Goal: Task Accomplishment & Management: Manage account settings

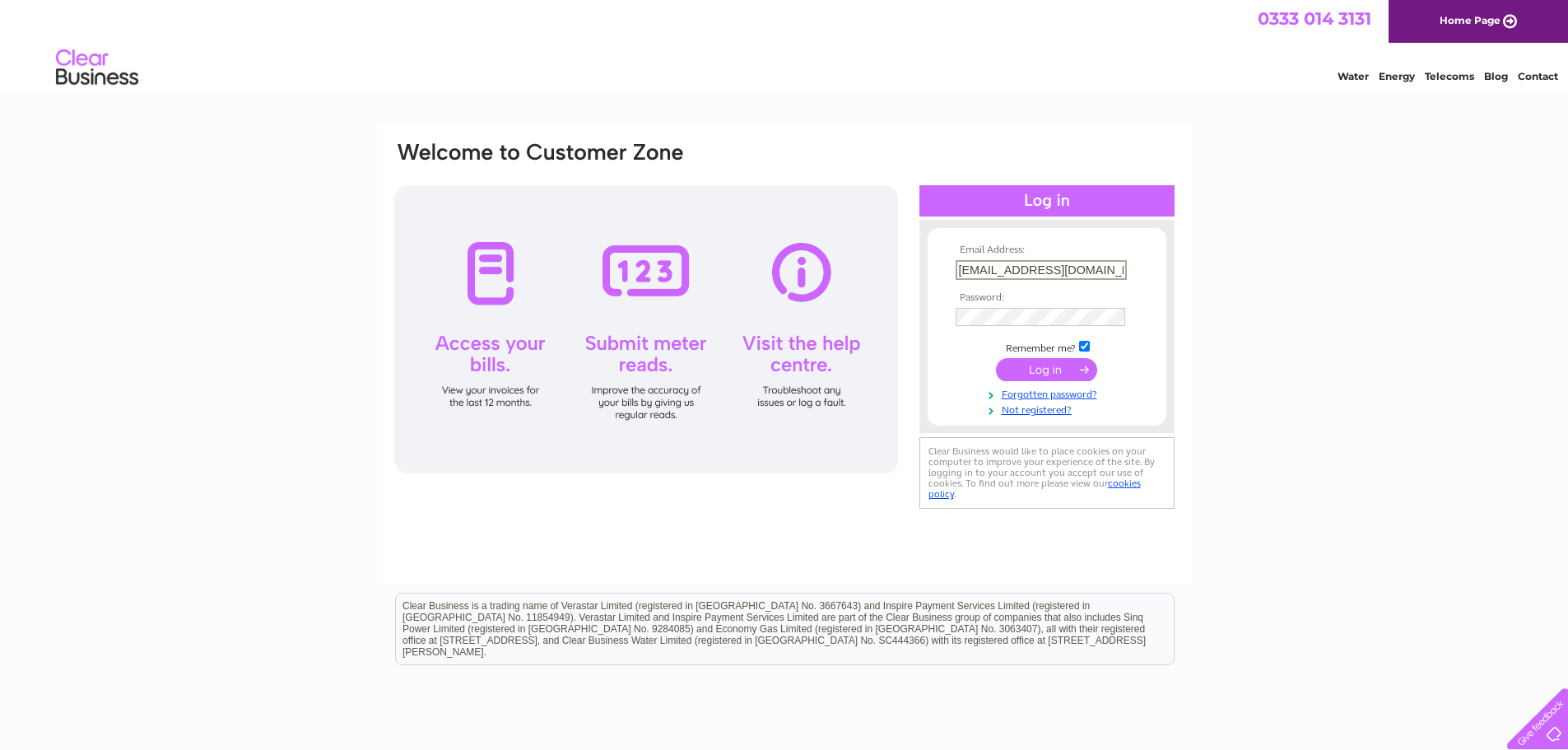
click at [1026, 367] on input "submit" at bounding box center [1046, 369] width 101 height 23
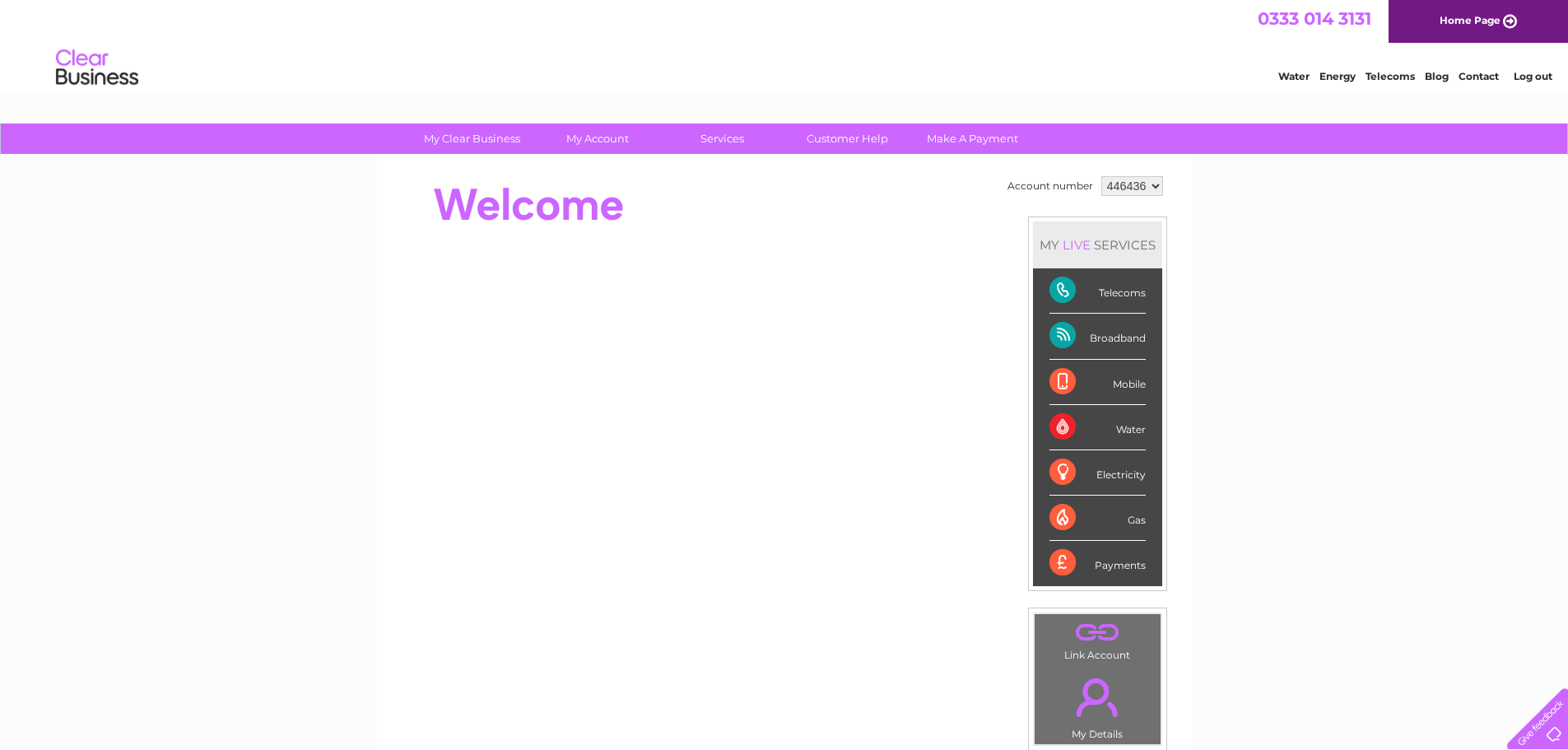
click at [1525, 424] on div "My Clear Business Login Details My Details My Preferences Link Account My Accou…" at bounding box center [784, 586] width 1568 height 925
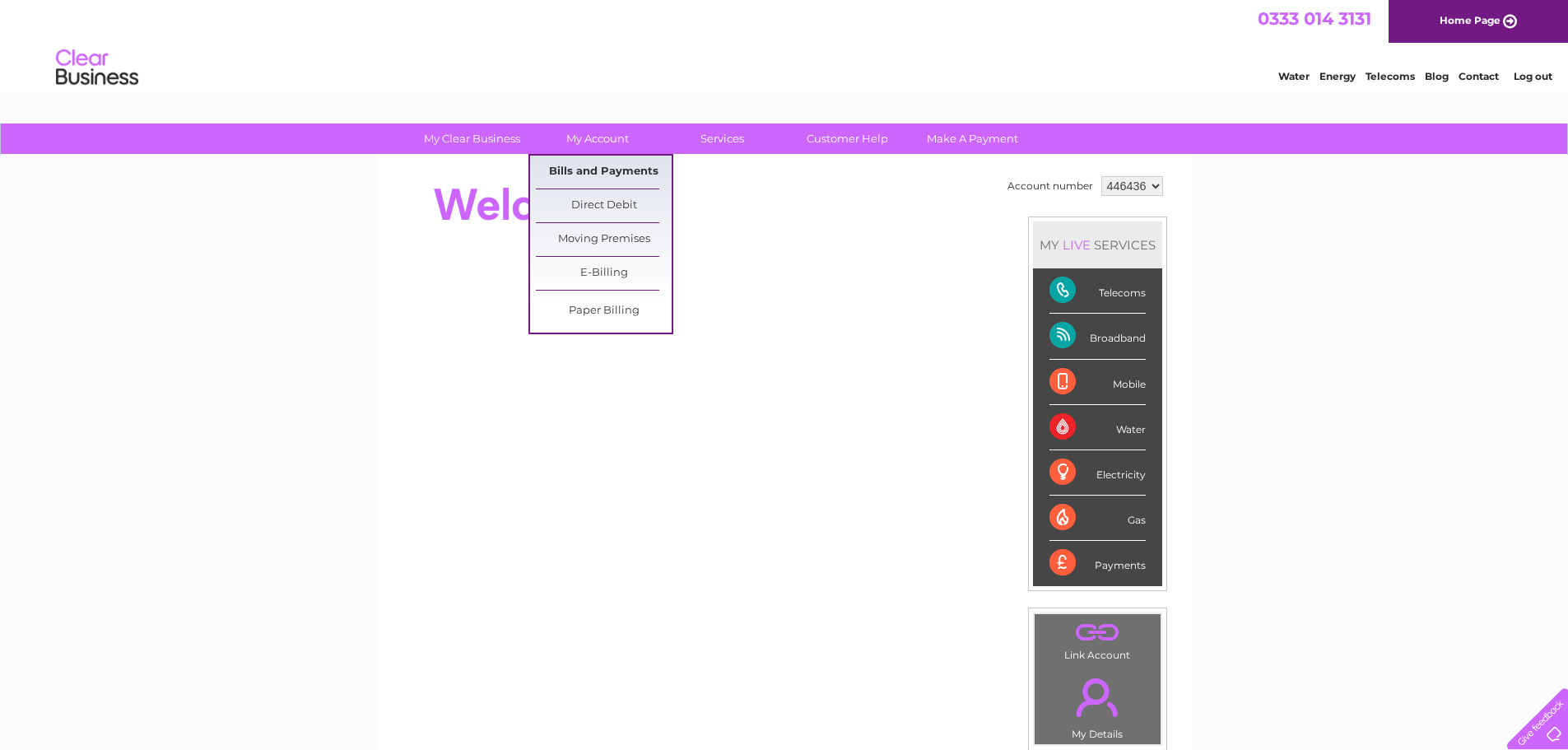
click at [588, 160] on link "Bills and Payments" at bounding box center [603, 172] width 136 height 33
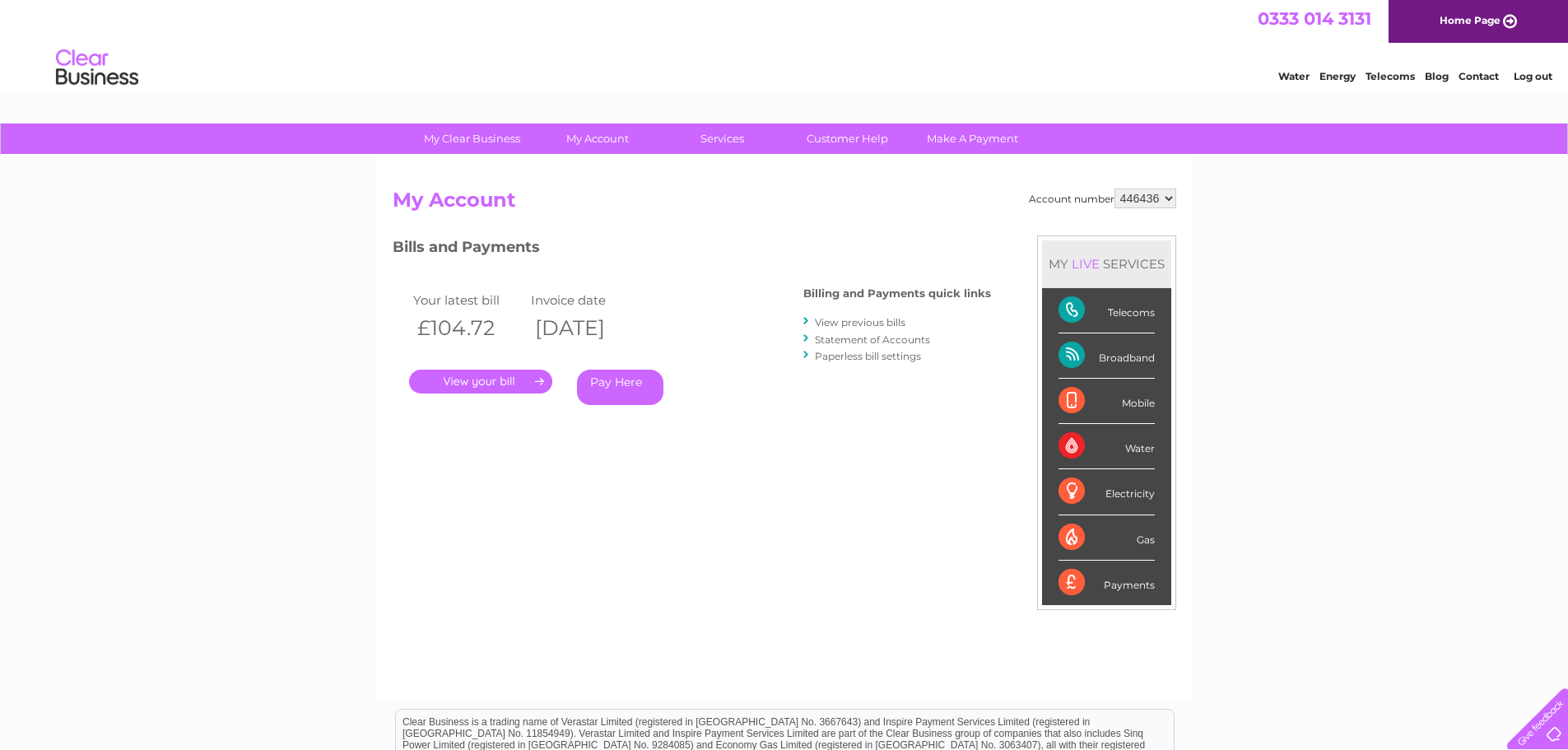
click at [499, 378] on link "." at bounding box center [481, 381] width 143 height 24
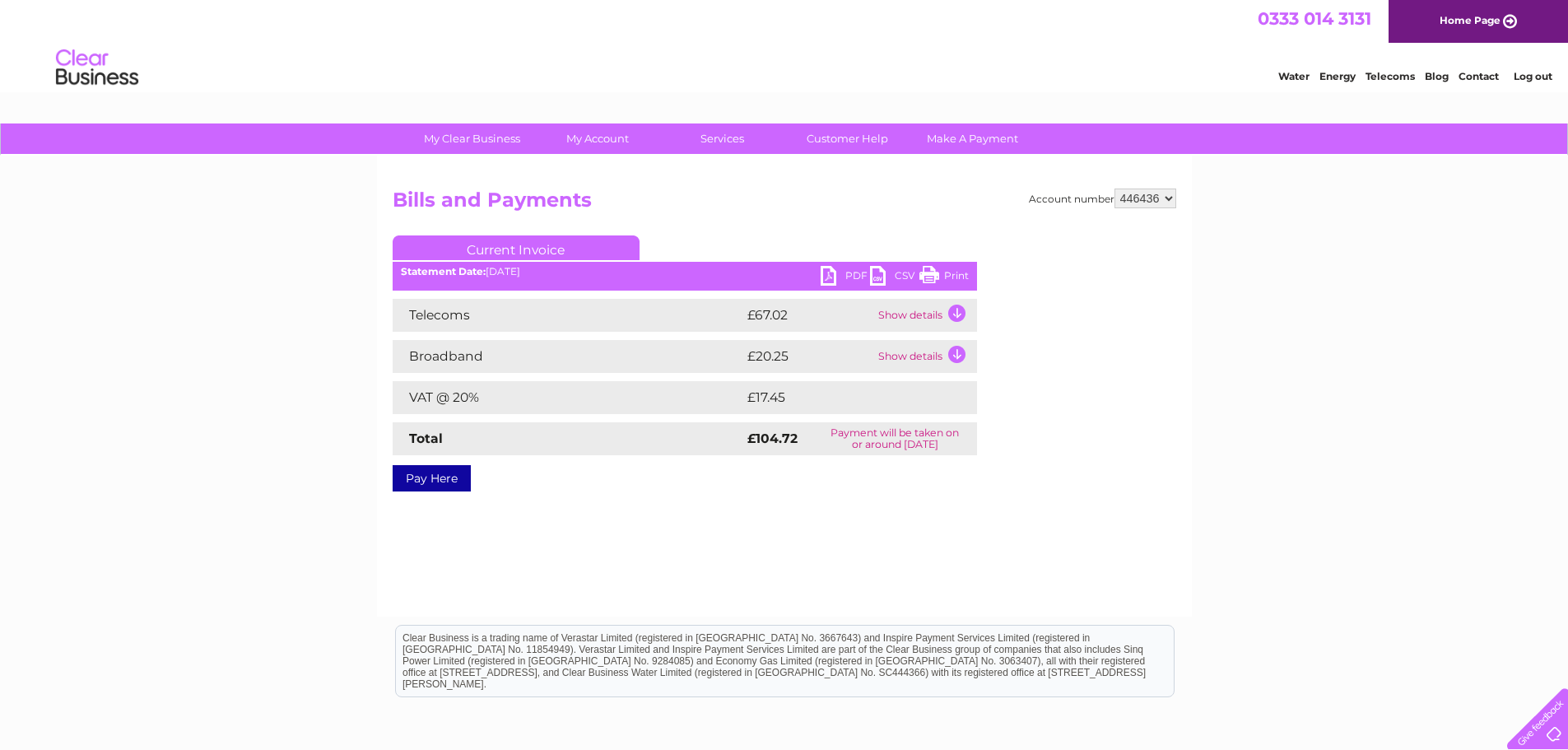
click at [841, 272] on link "PDF" at bounding box center [845, 278] width 50 height 24
